Goal: Information Seeking & Learning: Learn about a topic

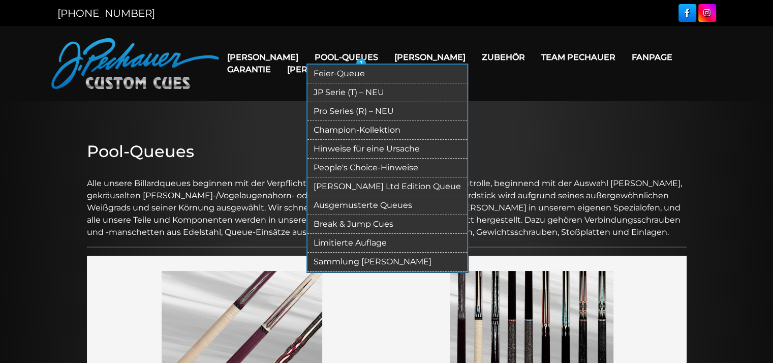
click at [320, 208] on link "Ausgemusterte Queues" at bounding box center [388, 205] width 160 height 19
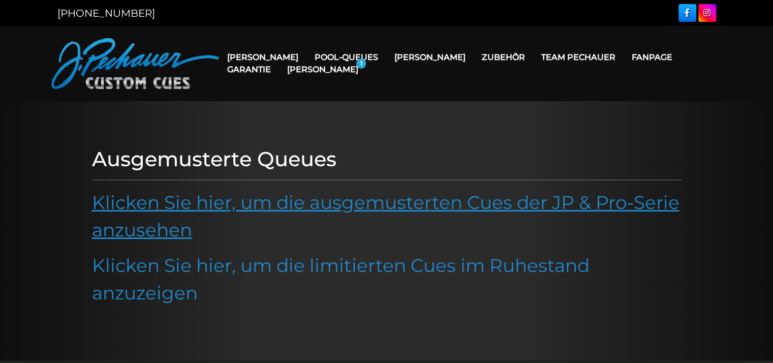
click at [337, 203] on link "Klicken Sie hier, um die ausgemusterten Cues der JP & Pro-Serie anzusehen" at bounding box center [386, 216] width 588 height 50
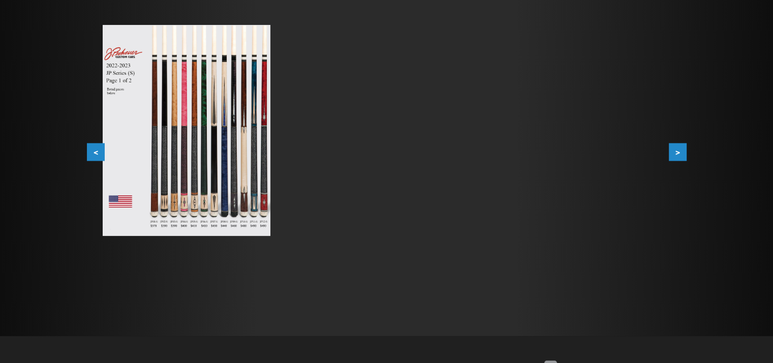
scroll to position [210, 0]
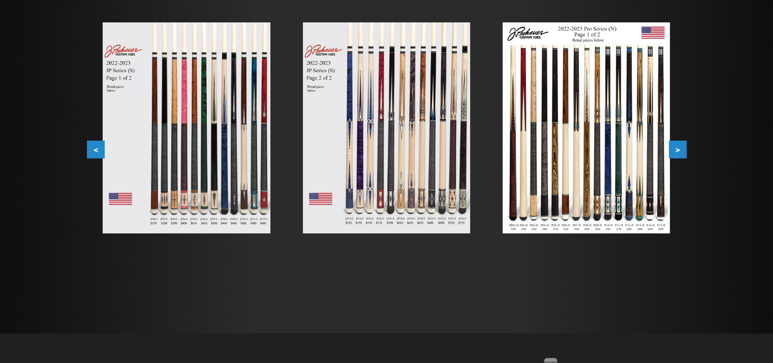
click at [674, 147] on button ">" at bounding box center [678, 150] width 18 height 18
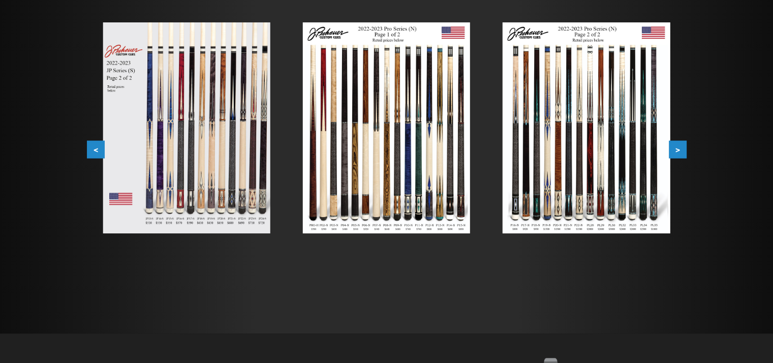
click at [674, 147] on button ">" at bounding box center [678, 150] width 18 height 18
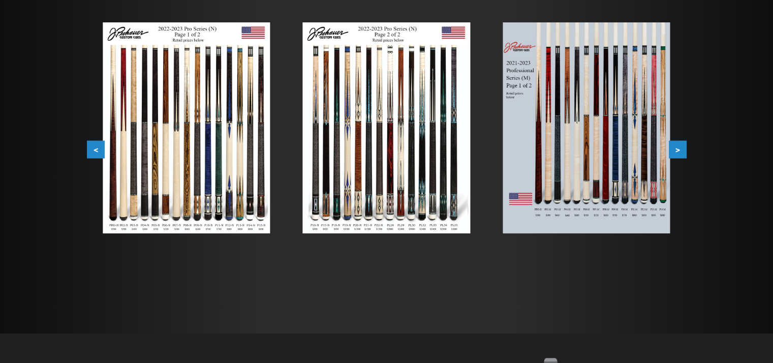
click at [674, 147] on button ">" at bounding box center [678, 150] width 18 height 18
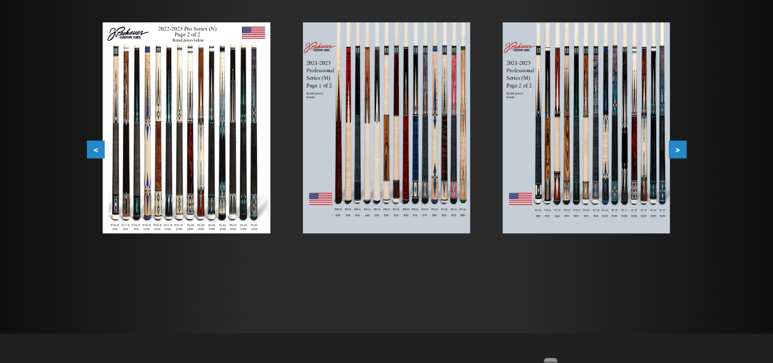
click at [674, 147] on button ">" at bounding box center [678, 150] width 18 height 18
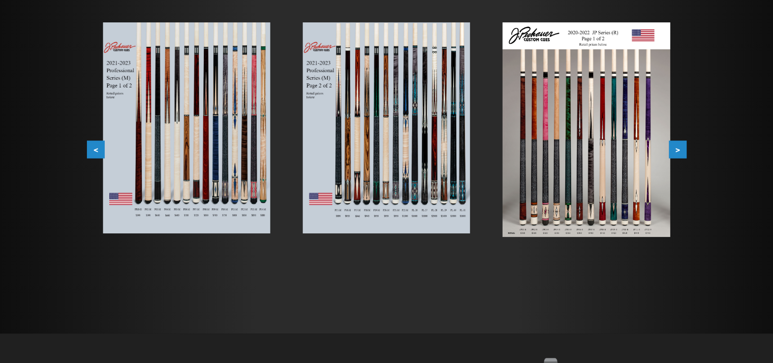
click at [674, 147] on button ">" at bounding box center [678, 150] width 18 height 18
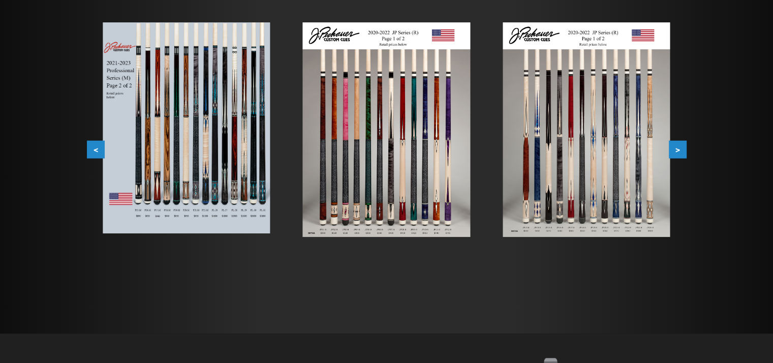
click at [674, 147] on button ">" at bounding box center [678, 150] width 18 height 18
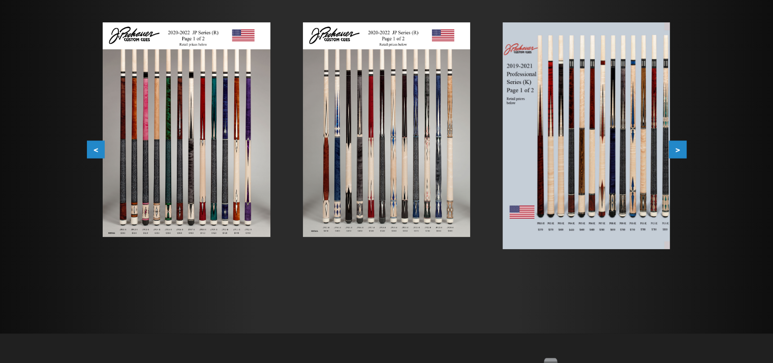
click at [674, 147] on button ">" at bounding box center [678, 150] width 18 height 18
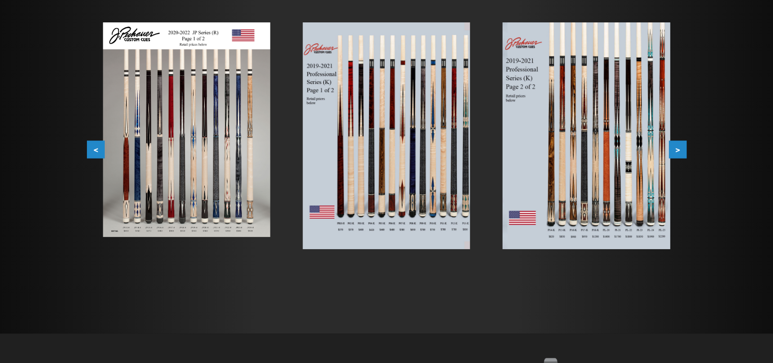
click at [674, 147] on button ">" at bounding box center [678, 150] width 18 height 18
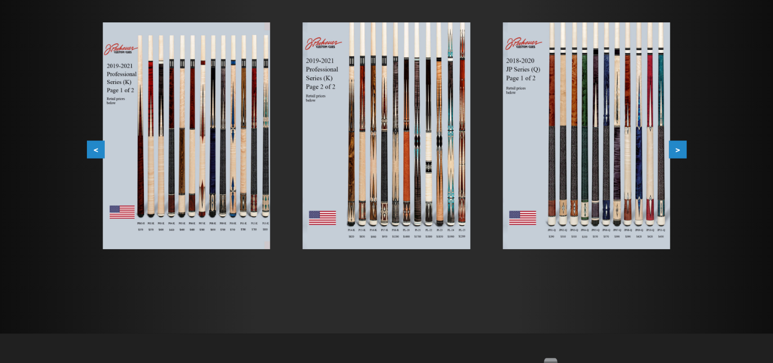
click at [674, 147] on button ">" at bounding box center [678, 150] width 18 height 18
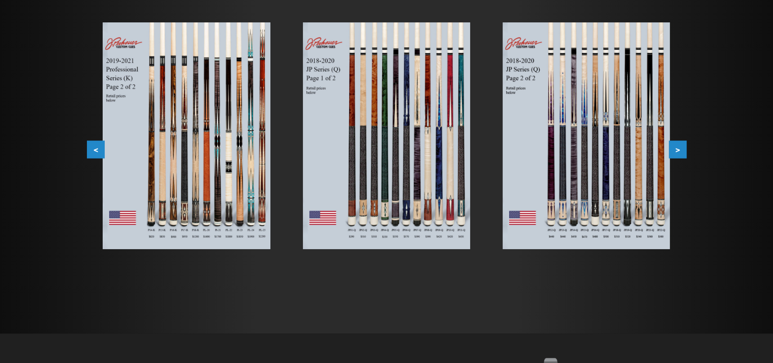
click at [674, 147] on button ">" at bounding box center [678, 150] width 18 height 18
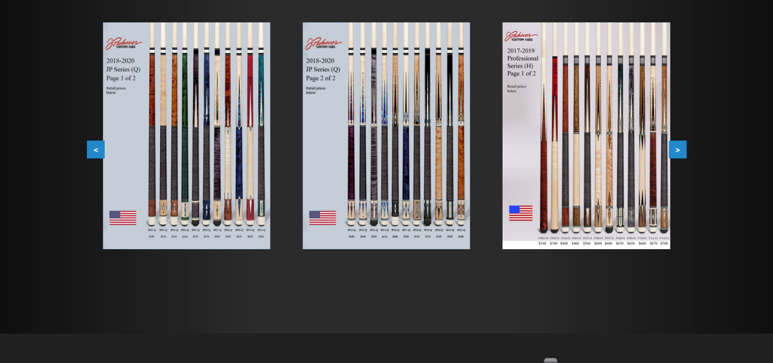
click at [674, 147] on button ">" at bounding box center [678, 150] width 18 height 18
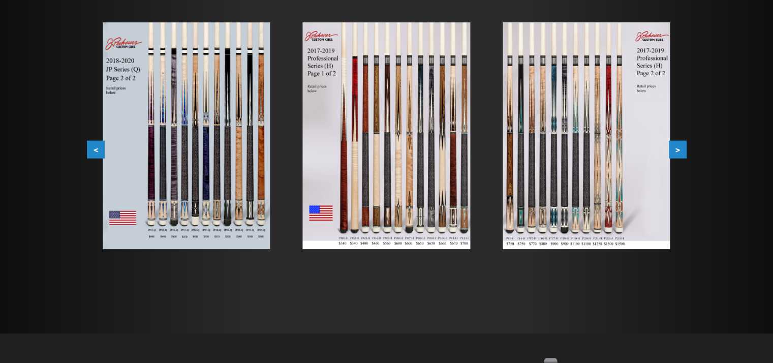
click at [674, 147] on button ">" at bounding box center [678, 150] width 18 height 18
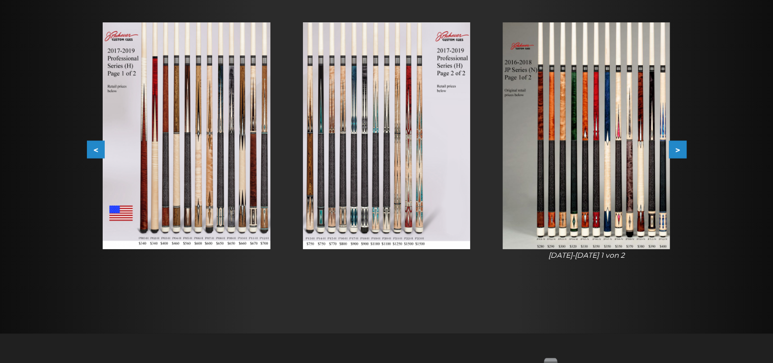
click at [674, 147] on button ">" at bounding box center [678, 150] width 18 height 18
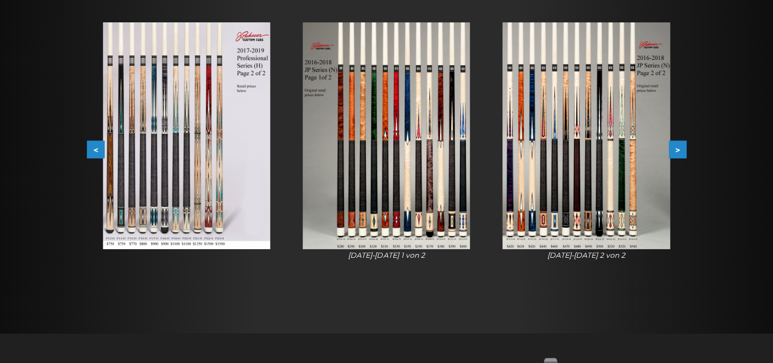
click at [674, 147] on button ">" at bounding box center [678, 150] width 18 height 18
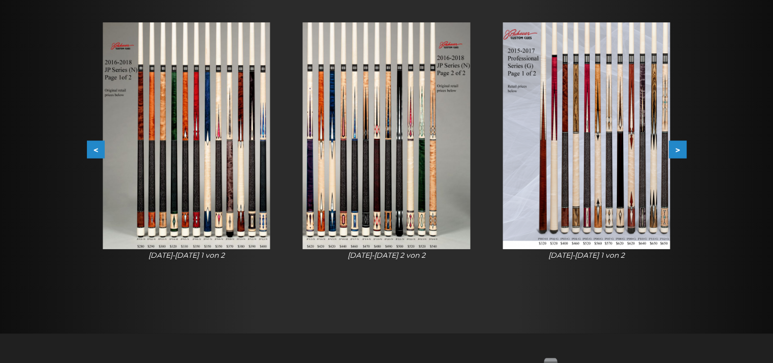
click at [674, 147] on button ">" at bounding box center [678, 150] width 18 height 18
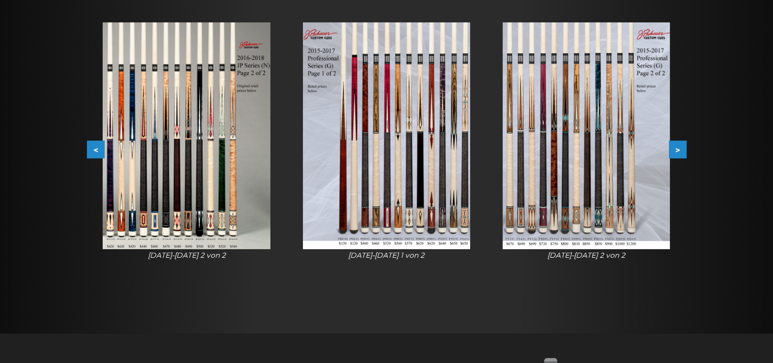
click at [423, 185] on img at bounding box center [386, 135] width 167 height 227
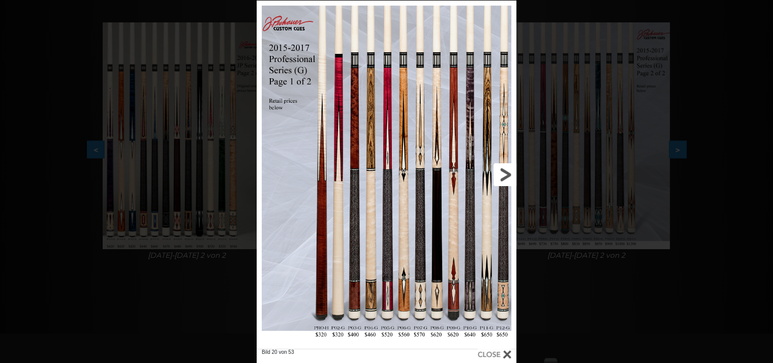
click at [420, 332] on link at bounding box center [458, 175] width 117 height 348
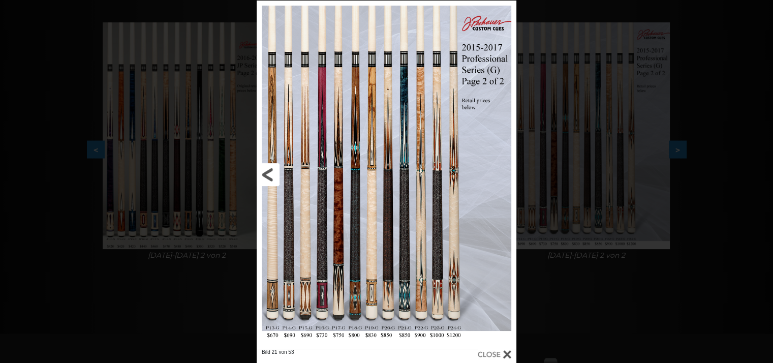
click at [268, 171] on link at bounding box center [315, 175] width 117 height 348
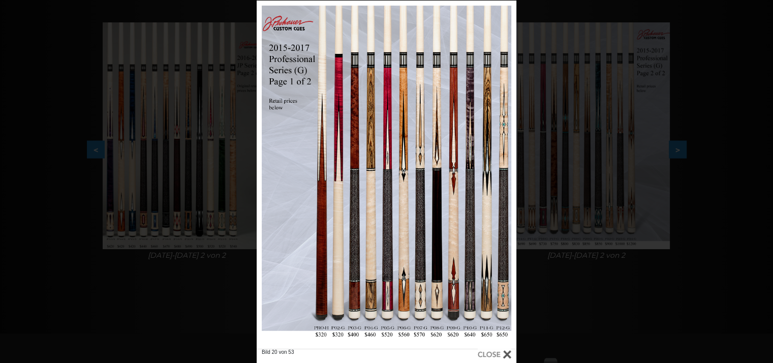
click at [500, 349] on div at bounding box center [495, 354] width 34 height 11
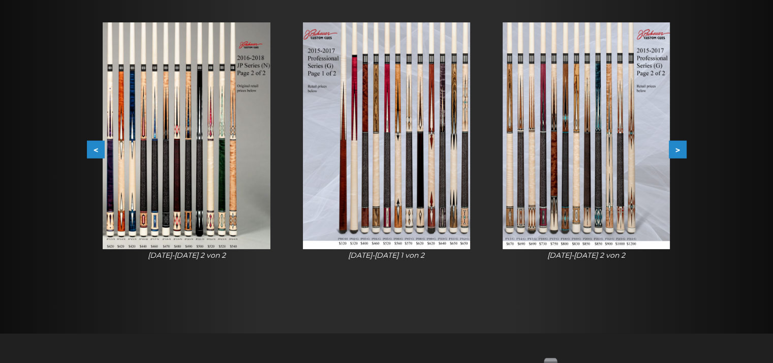
click at [447, 190] on img at bounding box center [386, 135] width 167 height 227
